Goal: Navigation & Orientation: Locate item on page

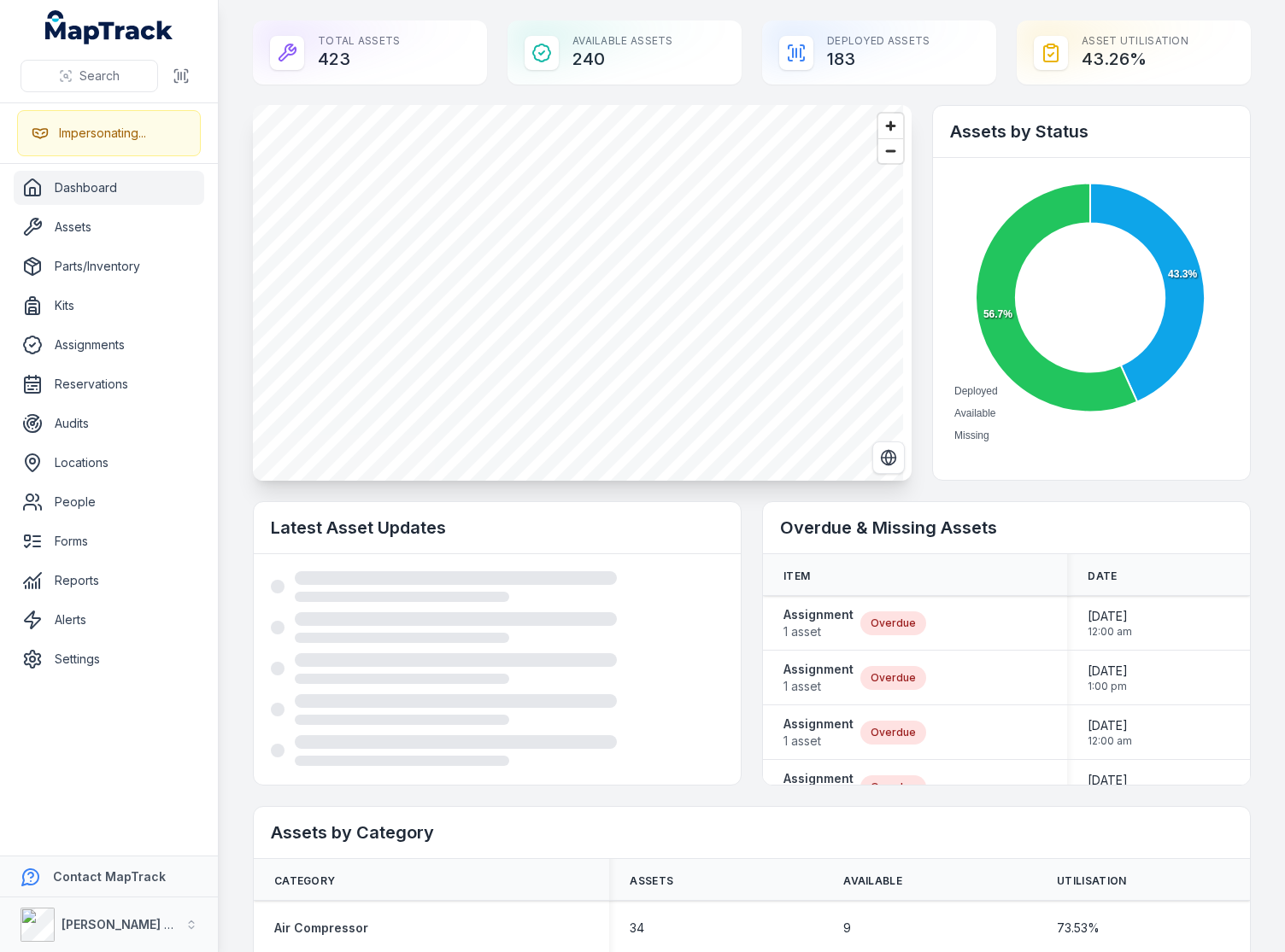
click at [602, 398] on text "99 +" at bounding box center [598, 390] width 22 height 15
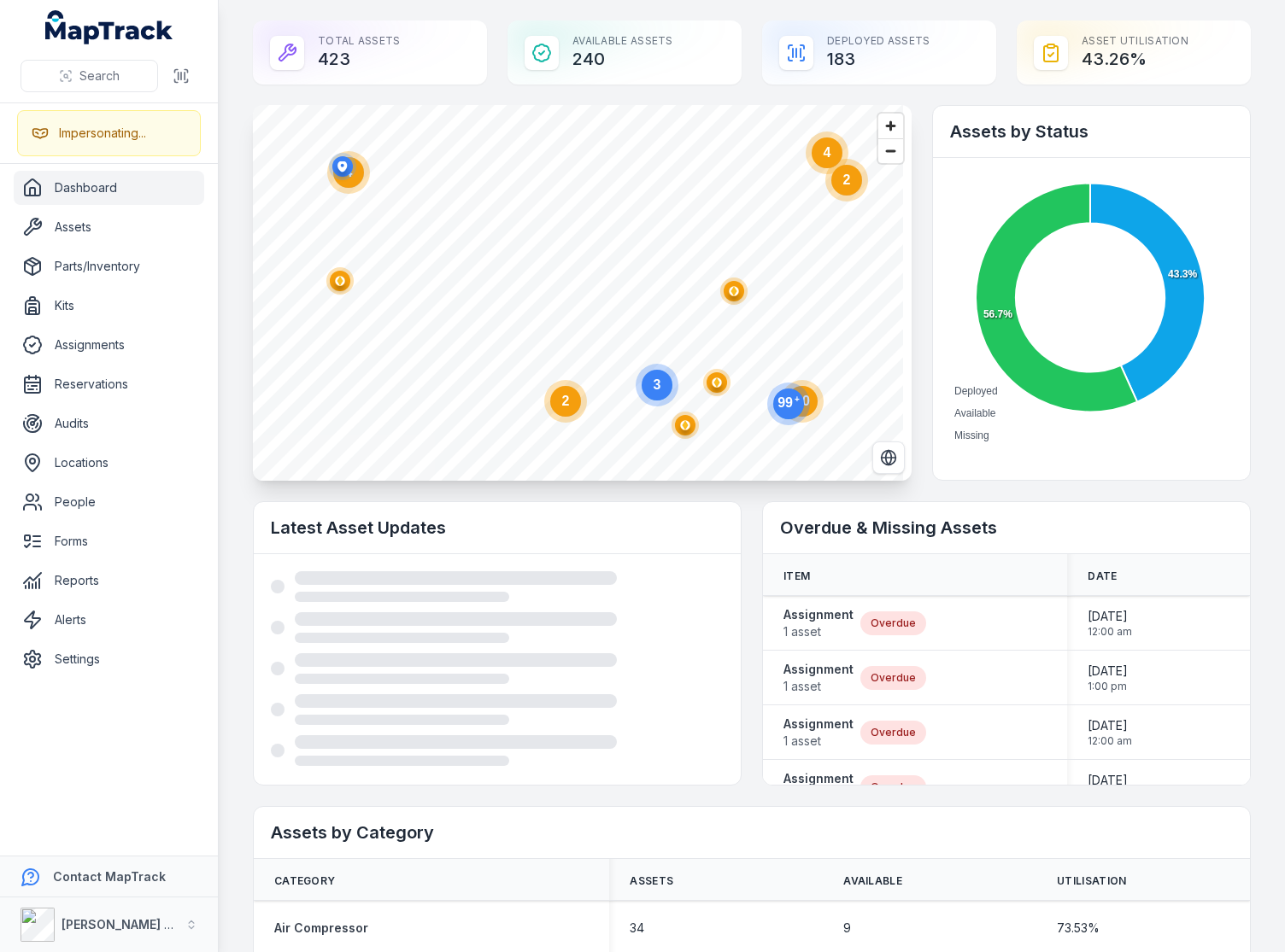
click at [784, 408] on text "99 +" at bounding box center [788, 402] width 22 height 15
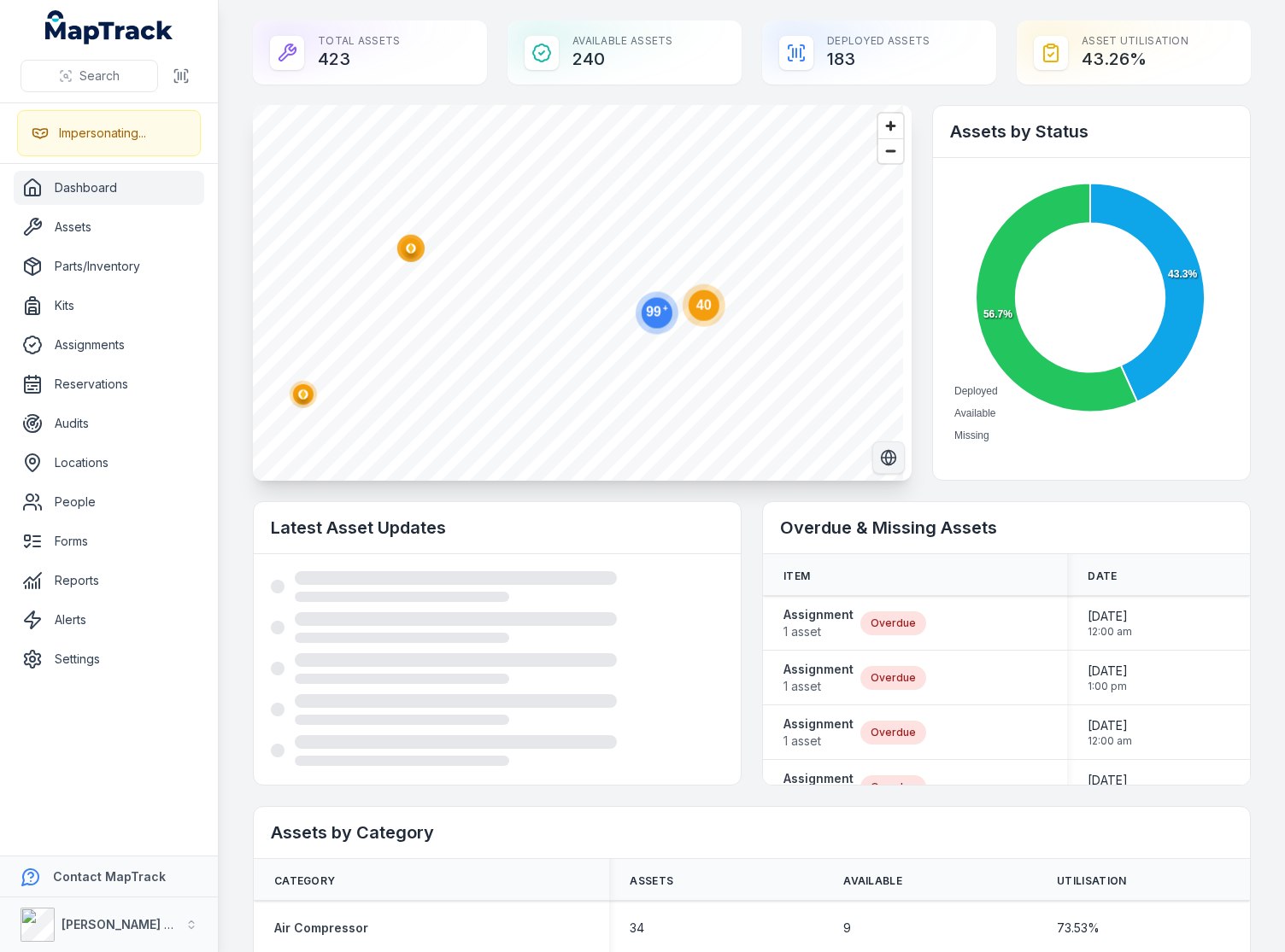
click at [885, 455] on icon "Switch to Satellite View" at bounding box center [887, 458] width 6 height 14
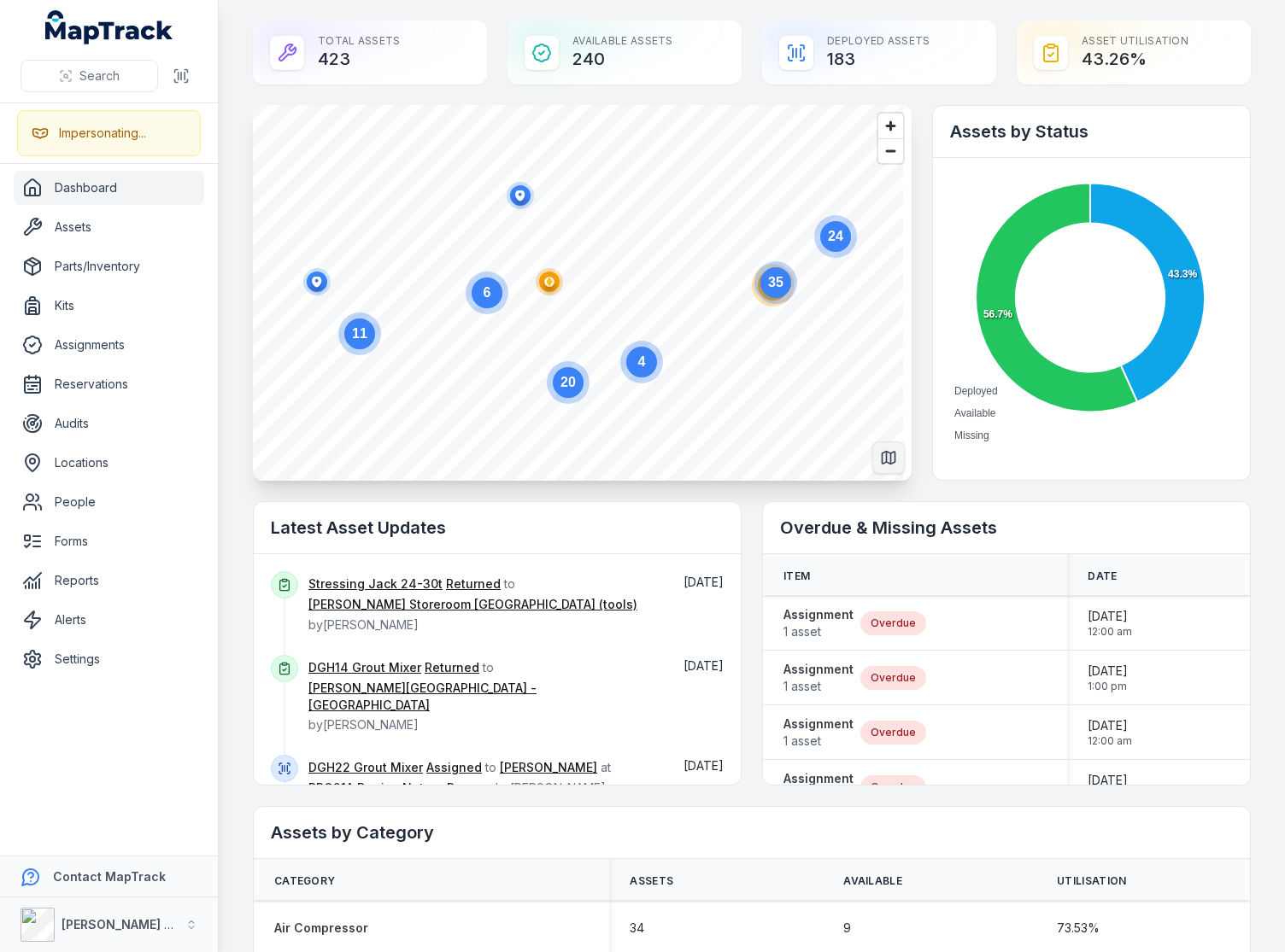
click at [777, 292] on circle at bounding box center [775, 283] width 31 height 31
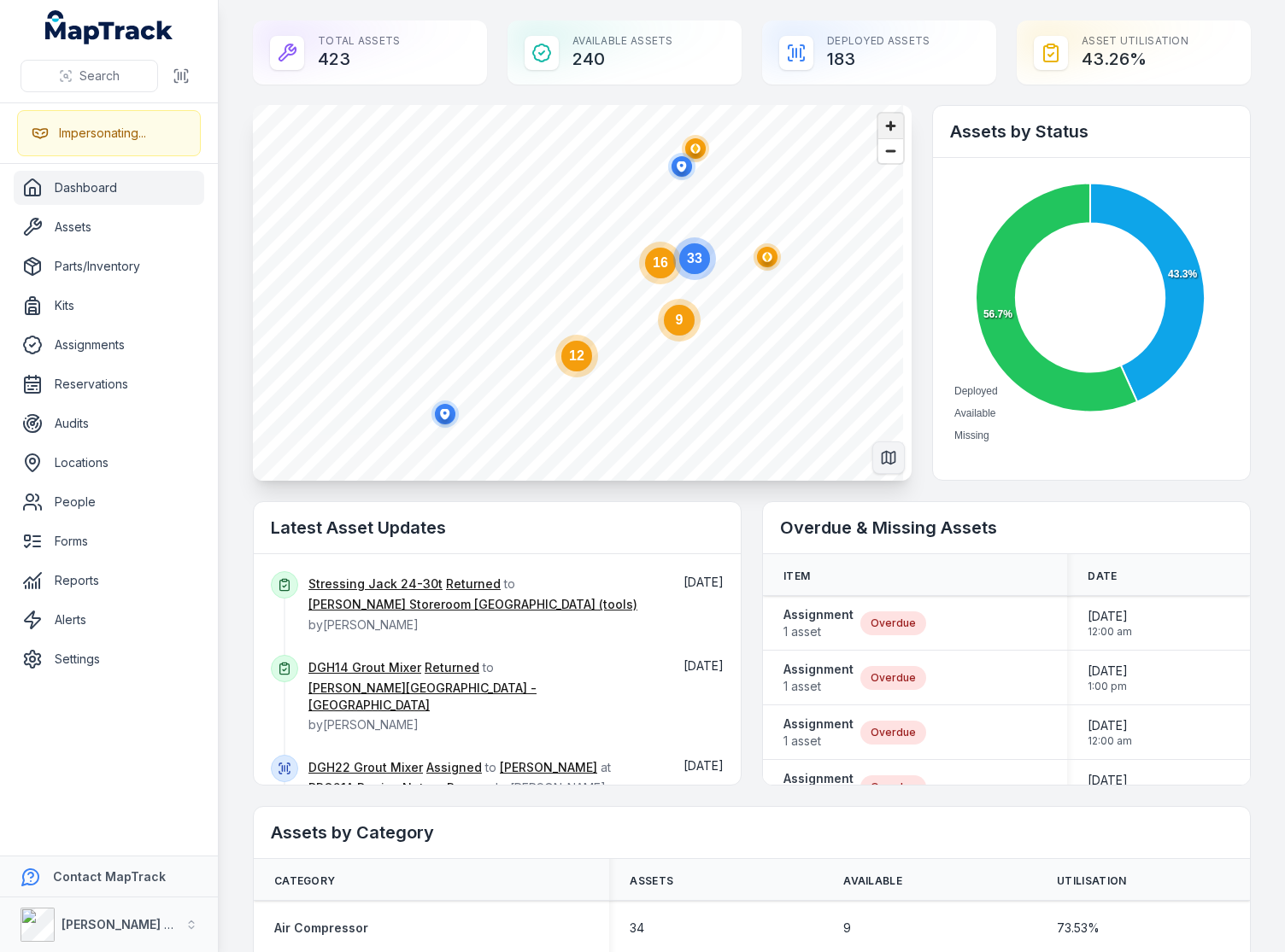
click at [885, 126] on span "Zoom in" at bounding box center [890, 126] width 25 height 25
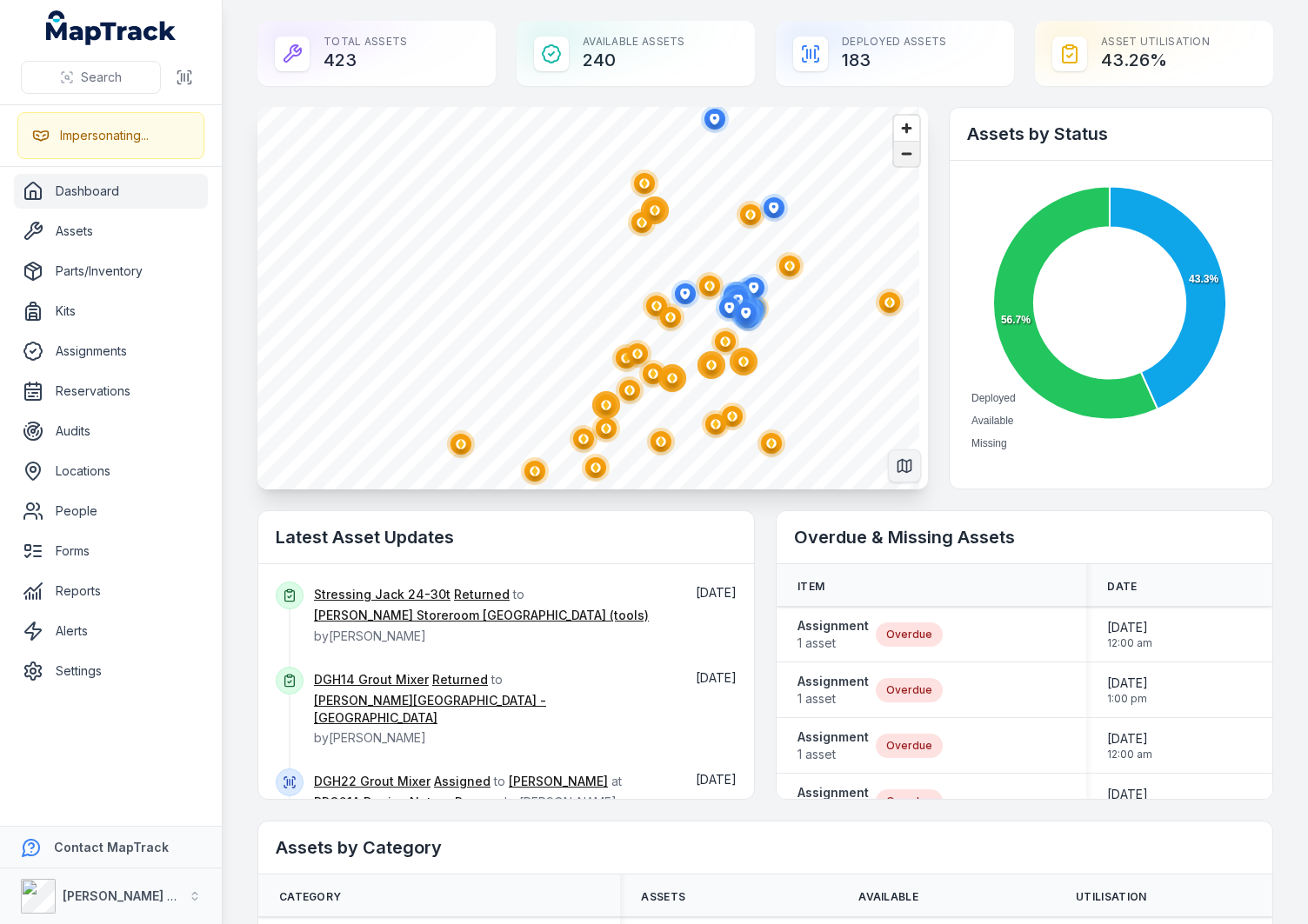
click at [898, 155] on span "Zoom out" at bounding box center [906, 154] width 25 height 24
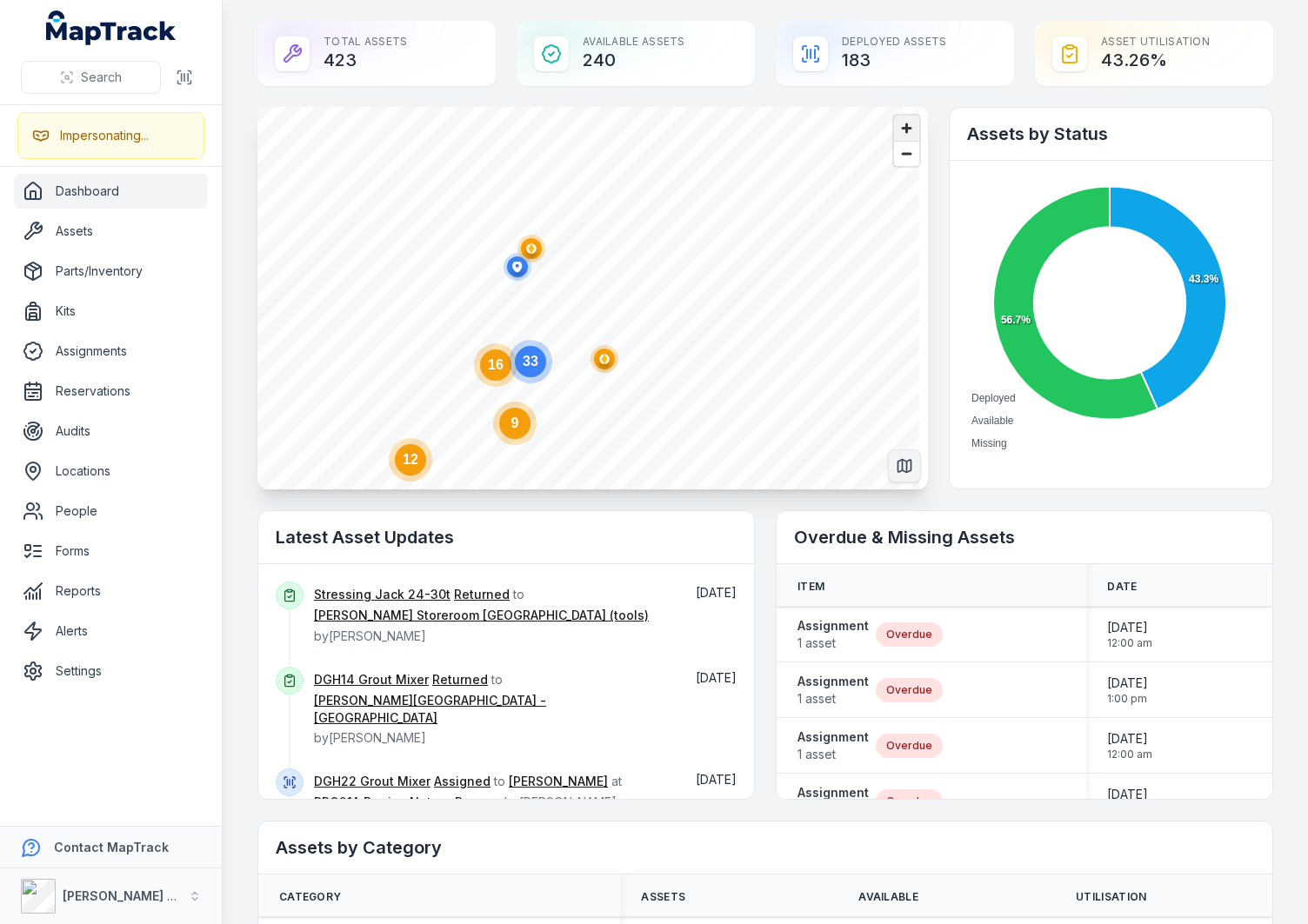
click at [893, 129] on span "Zoom in" at bounding box center [906, 129] width 25 height 25
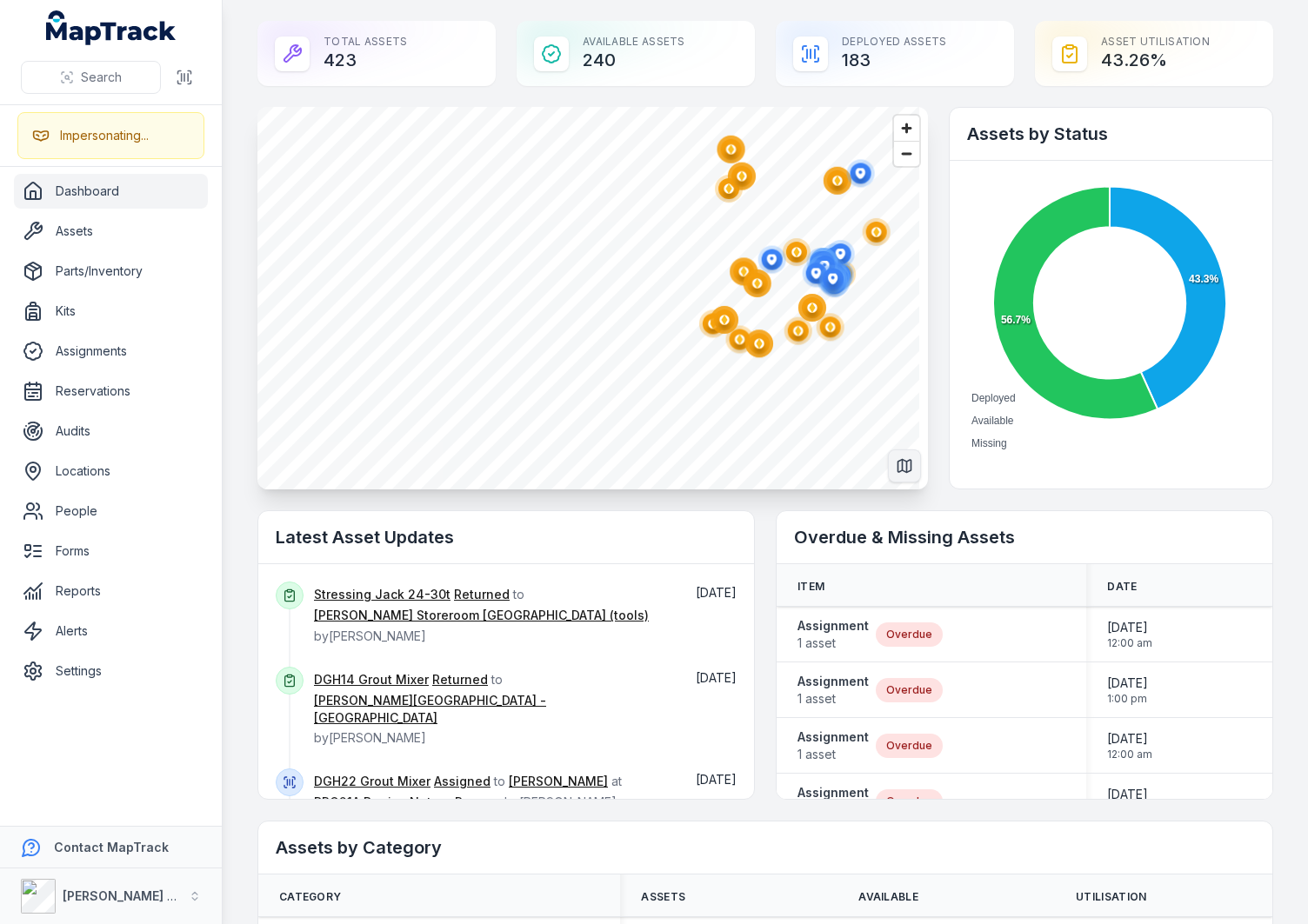
drag, startPoint x: 637, startPoint y: 314, endPoint x: 807, endPoint y: 135, distance: 246.9
click at [756, 163] on circle "button" at bounding box center [741, 176] width 28 height 28
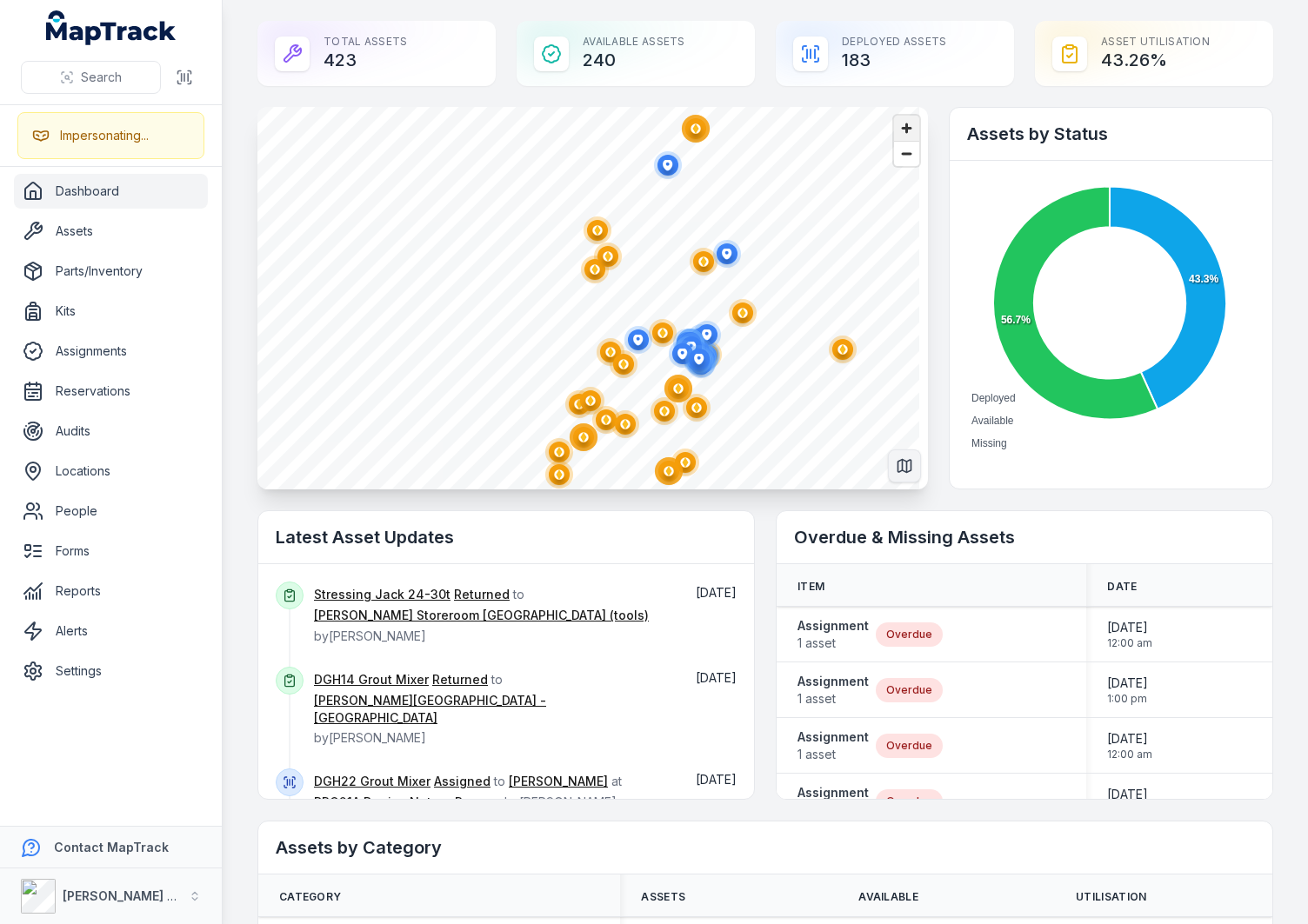
click at [895, 129] on span "Zoom in" at bounding box center [906, 129] width 25 height 25
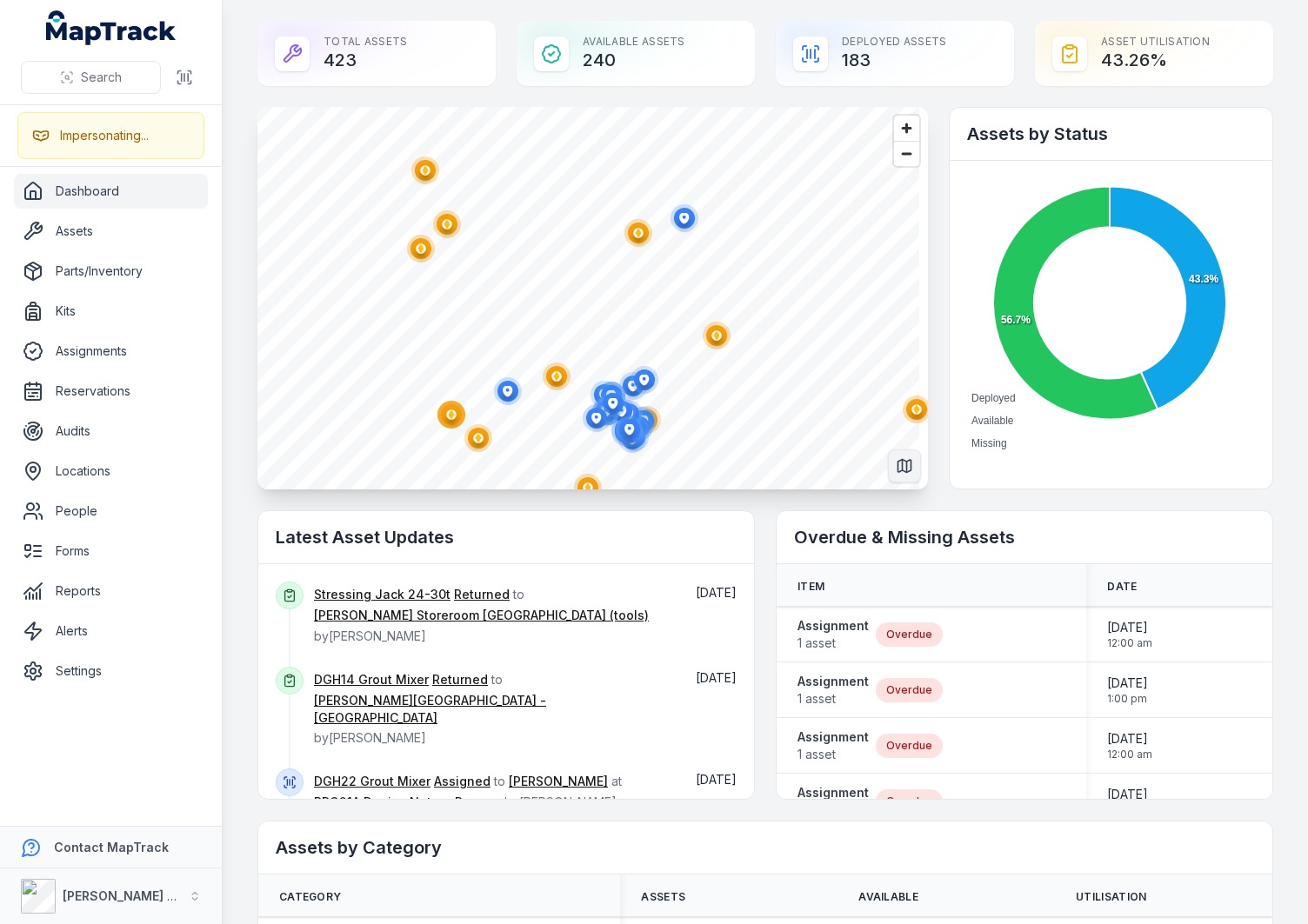
click at [756, 47] on div "Total Assets 423 Available Assets 240 Deployed Assets 183 Asset utilisation 43.…" at bounding box center [765, 53] width 1016 height 65
